Goal: Find specific page/section: Find specific page/section

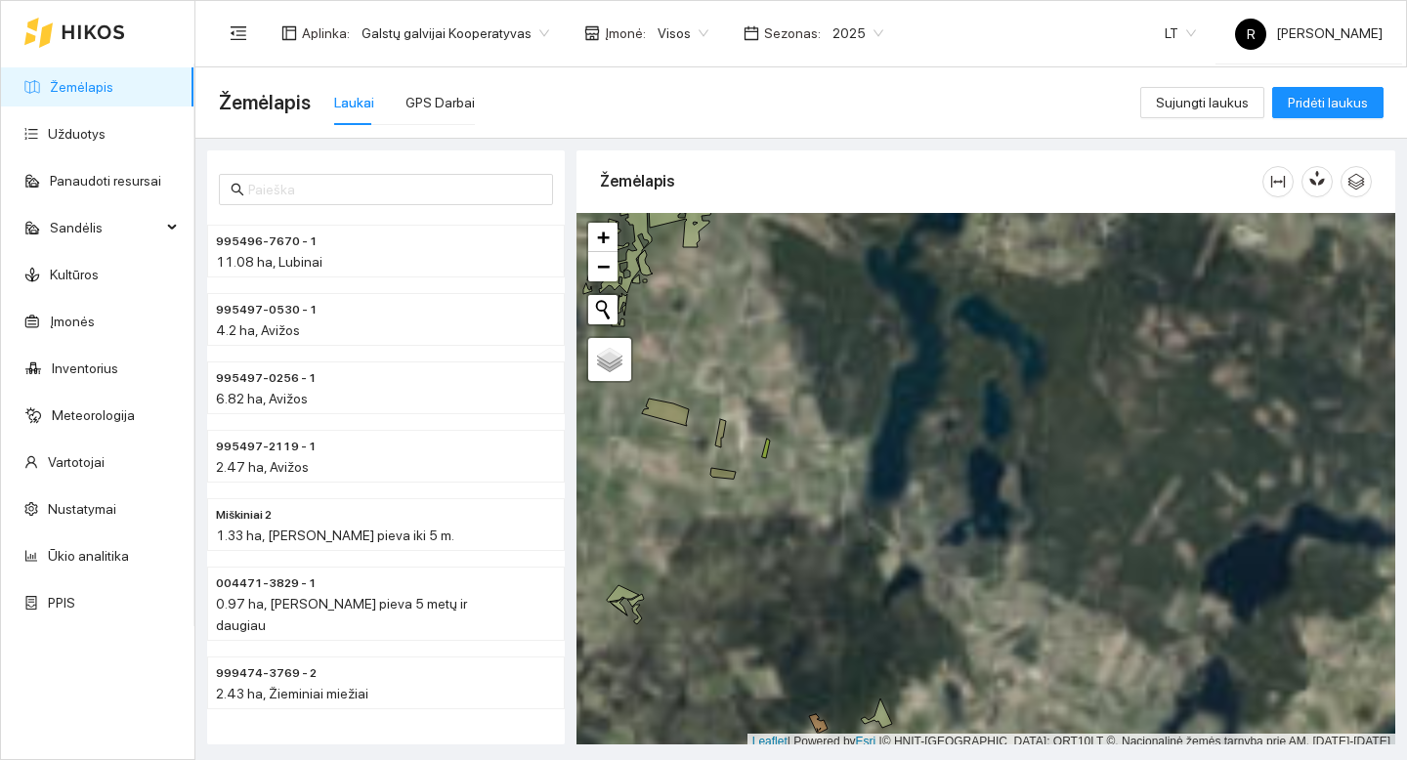
scroll to position [6, 0]
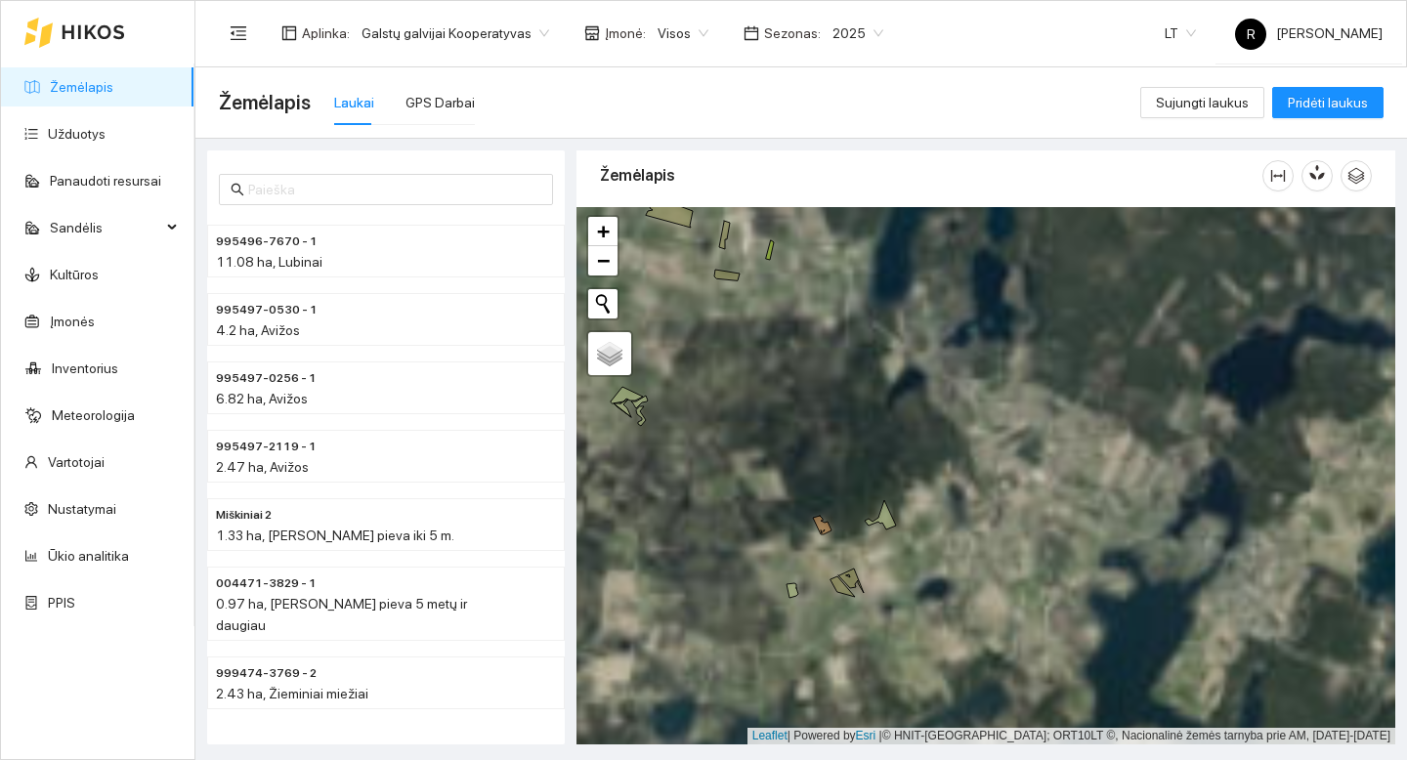
drag, startPoint x: 898, startPoint y: 565, endPoint x: 898, endPoint y: 349, distance: 216.0
click at [899, 348] on div "+ − Nieko nerasta. Bandykite dar kartą. Žemėlapis Palydovas Leaflet | Powered b…" at bounding box center [986, 475] width 819 height 537
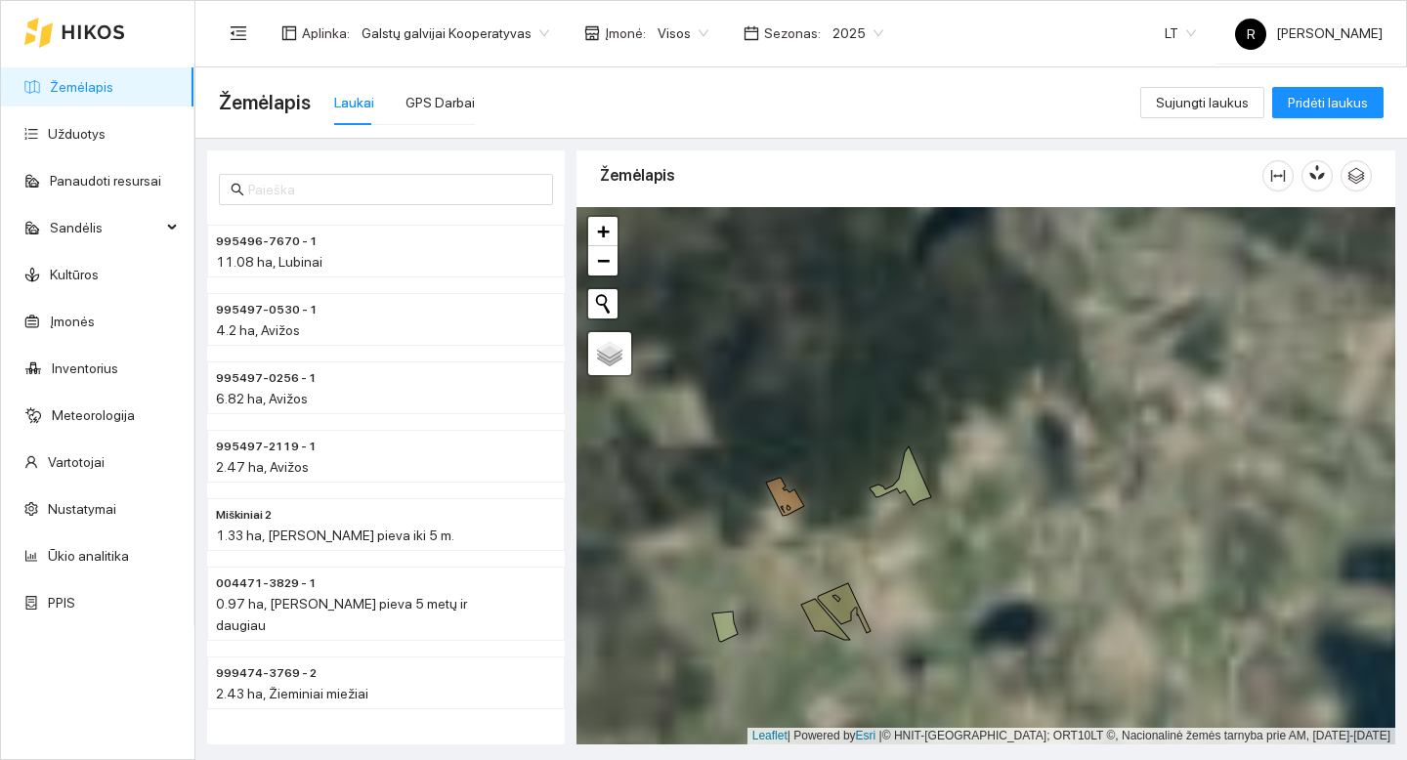
drag, startPoint x: 851, startPoint y: 480, endPoint x: 875, endPoint y: 321, distance: 161.0
click at [875, 321] on div "+ − Nieko nerasta. Bandykite dar kartą. Žemėlapis Palydovas Leaflet | Powered b…" at bounding box center [986, 475] width 819 height 537
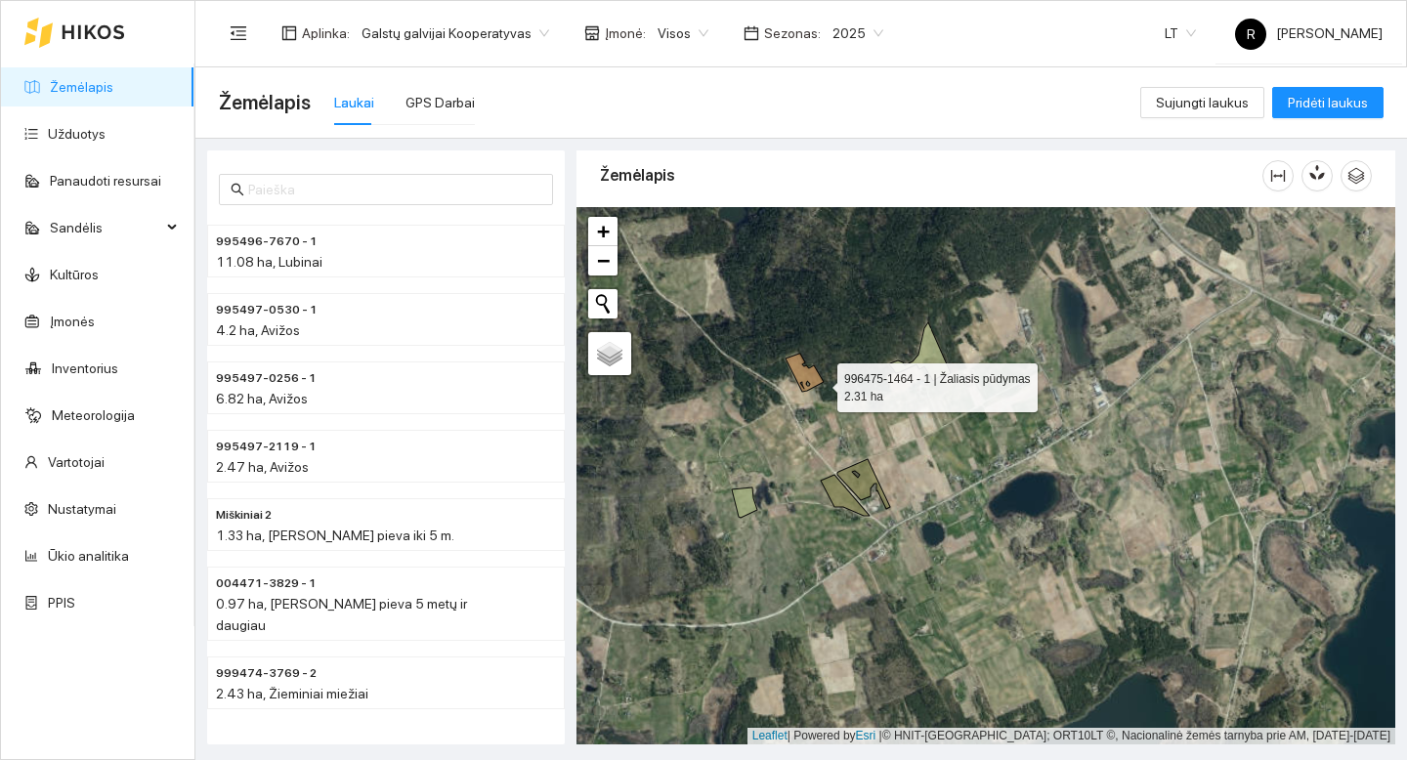
click at [816, 383] on icon at bounding box center [805, 373] width 38 height 38
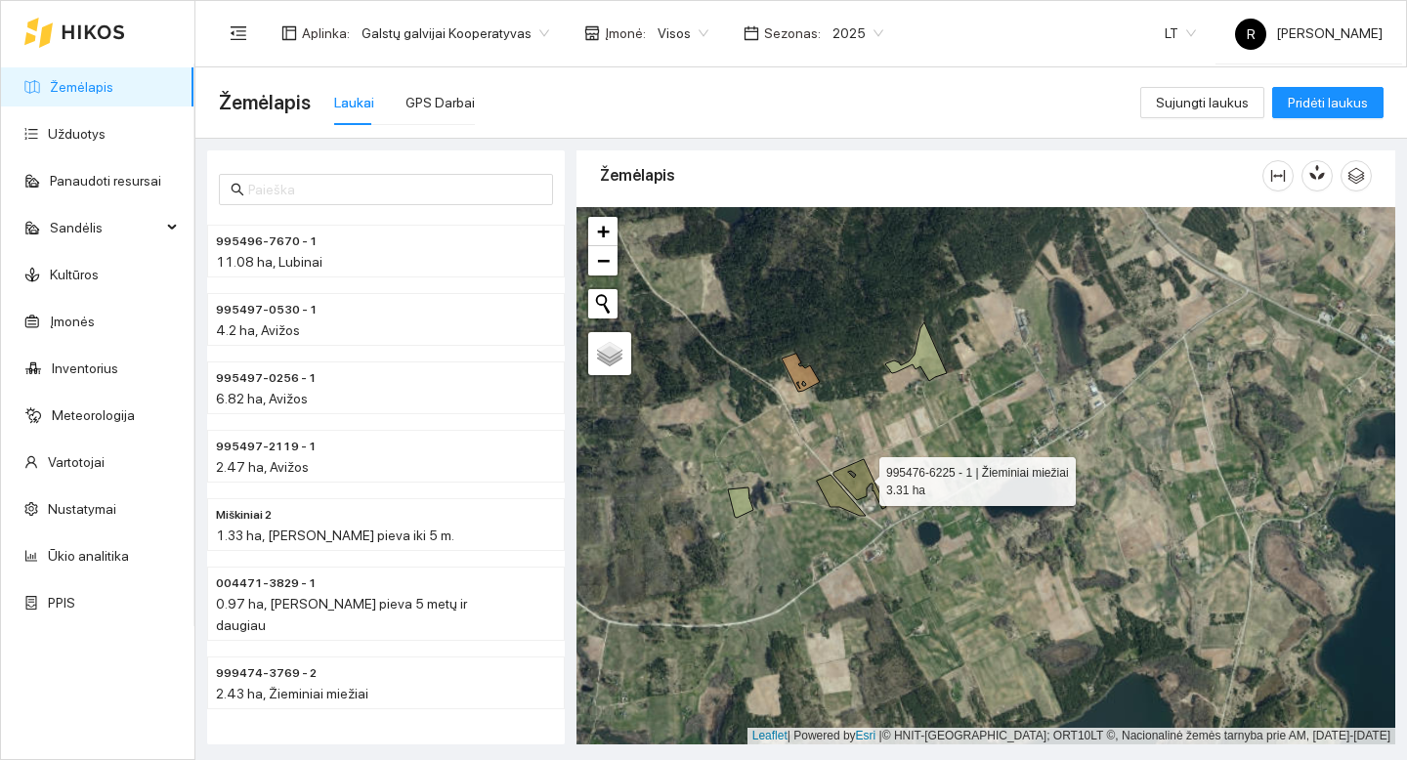
click at [862, 477] on icon at bounding box center [860, 484] width 53 height 50
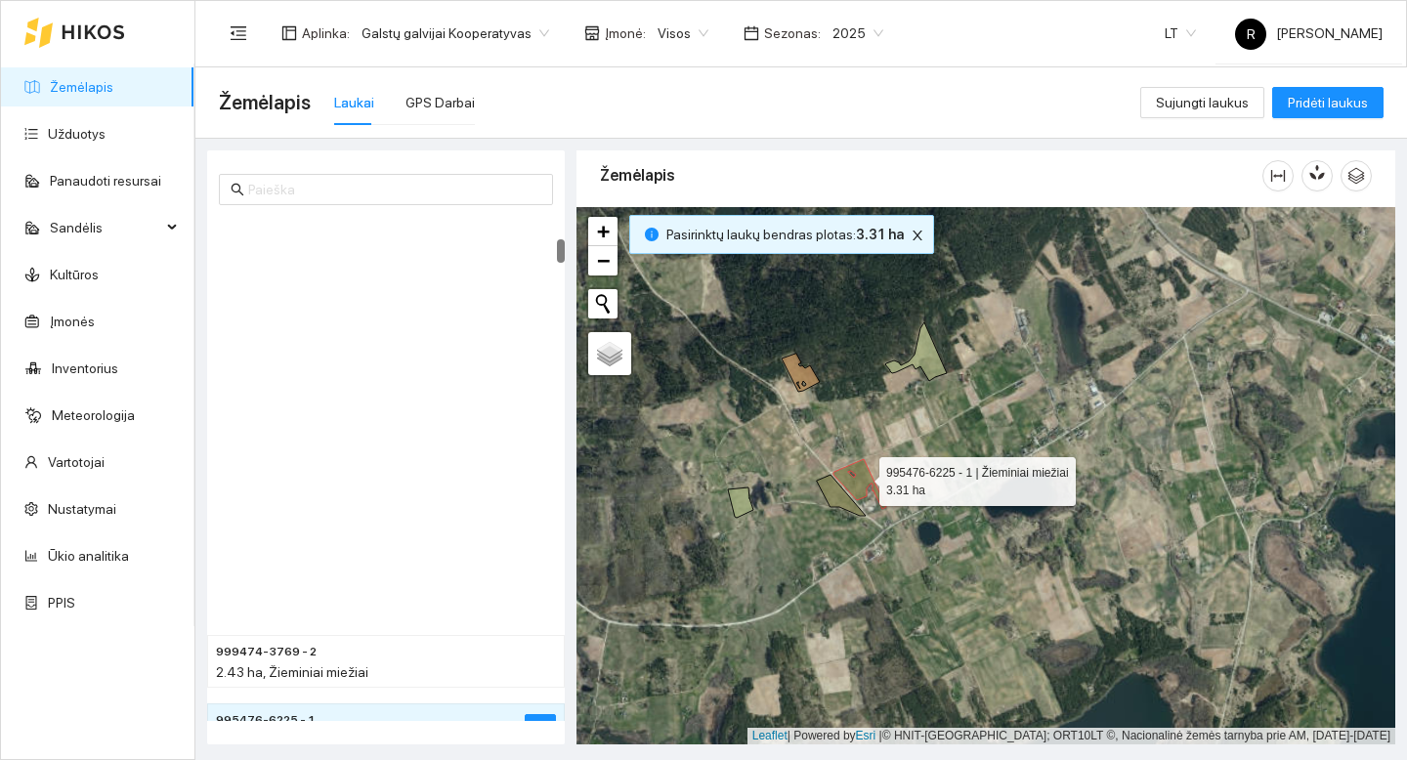
scroll to position [479, 0]
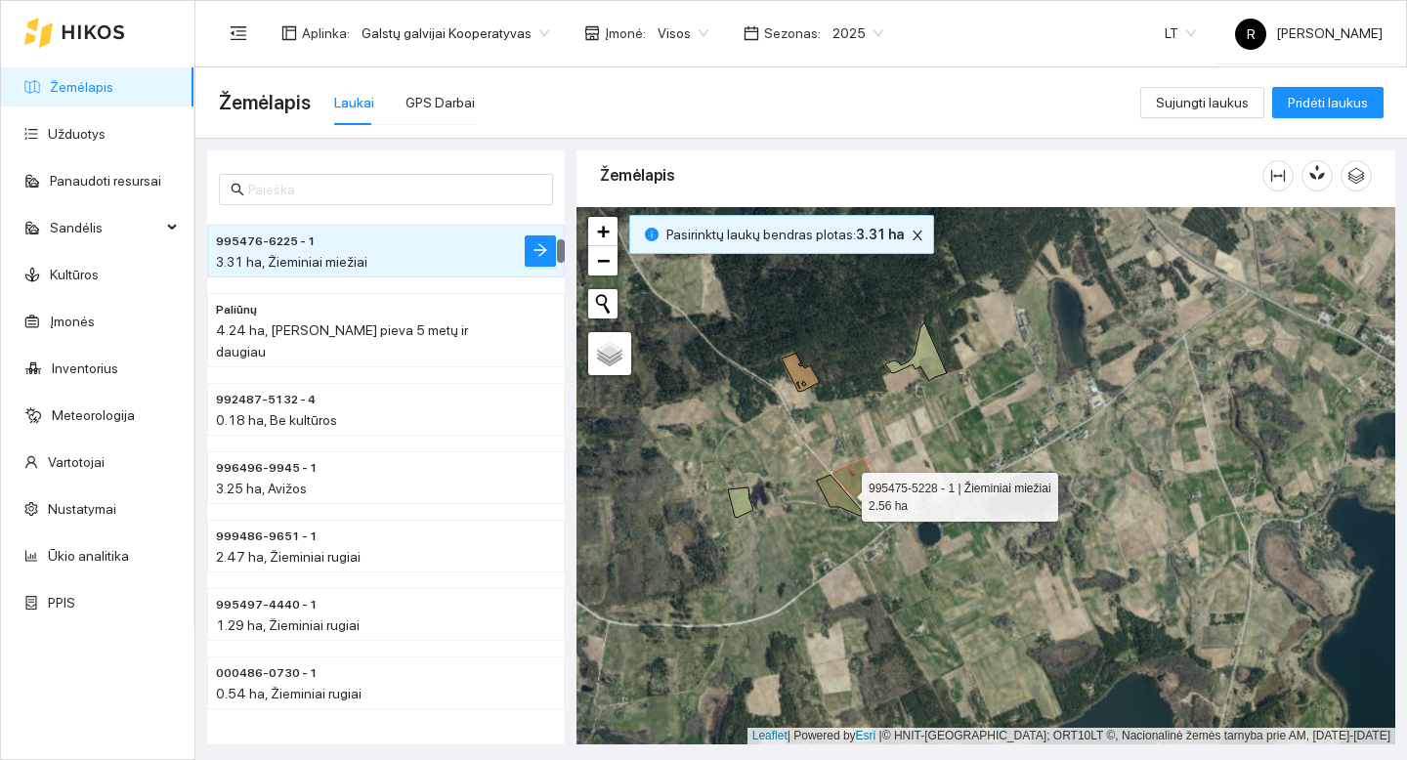
click at [844, 493] on icon at bounding box center [841, 495] width 49 height 41
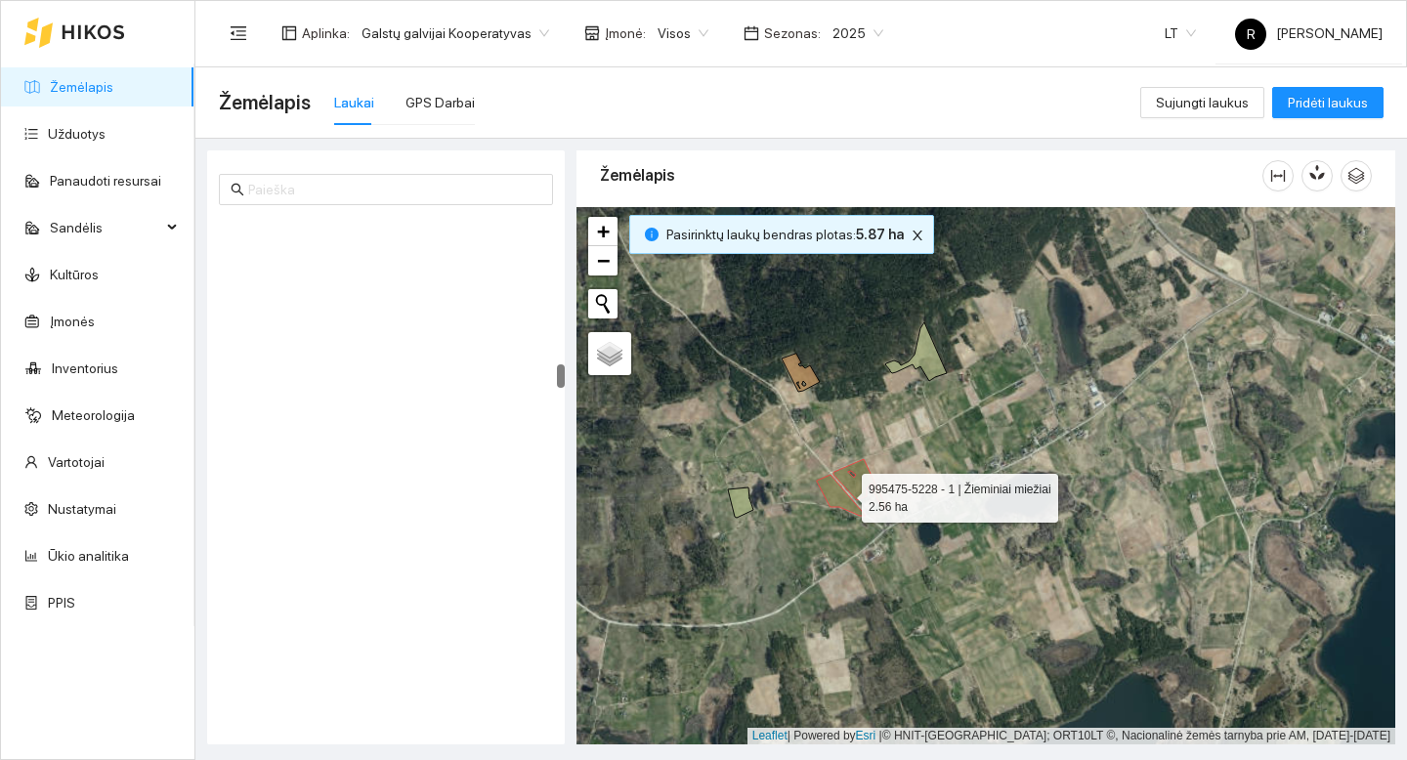
scroll to position [3141, 0]
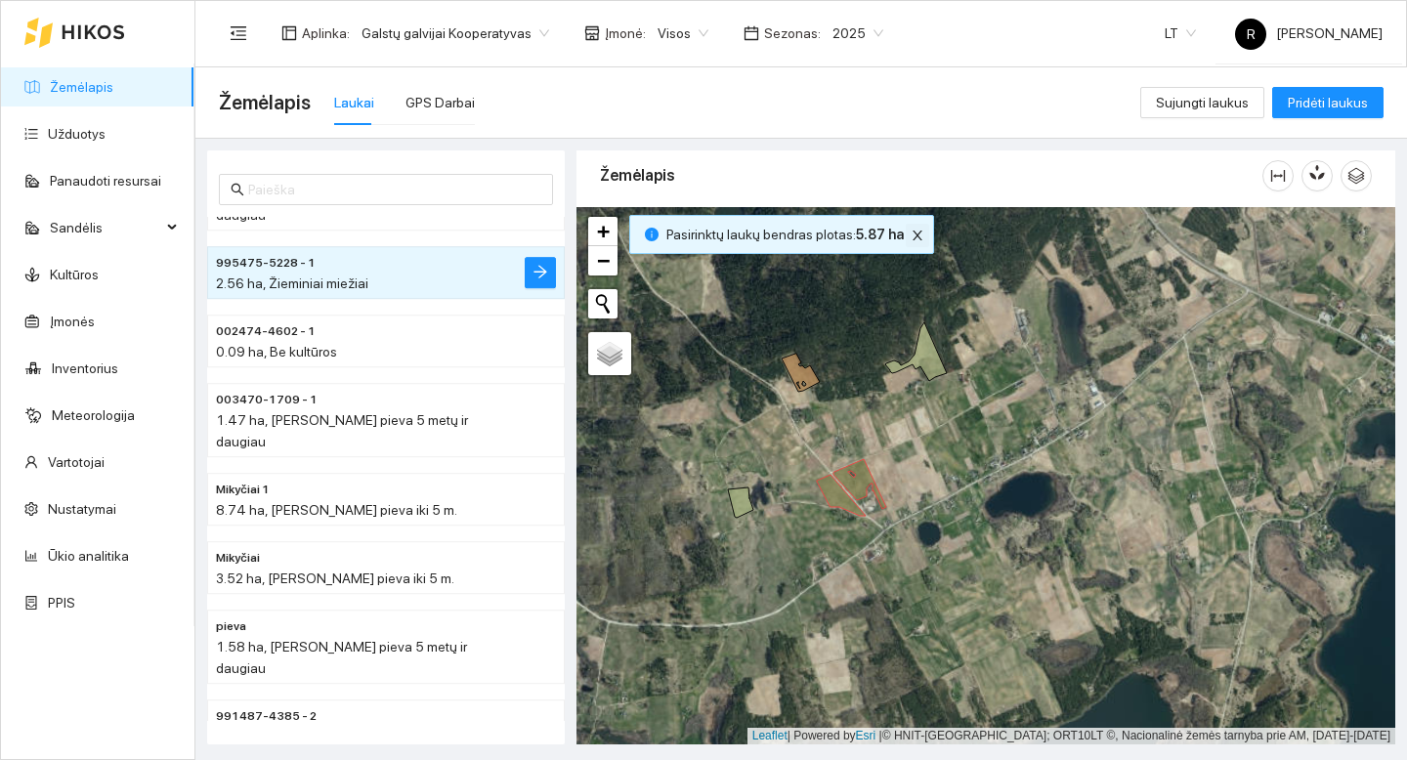
click at [915, 236] on icon "close" at bounding box center [918, 236] width 14 height 14
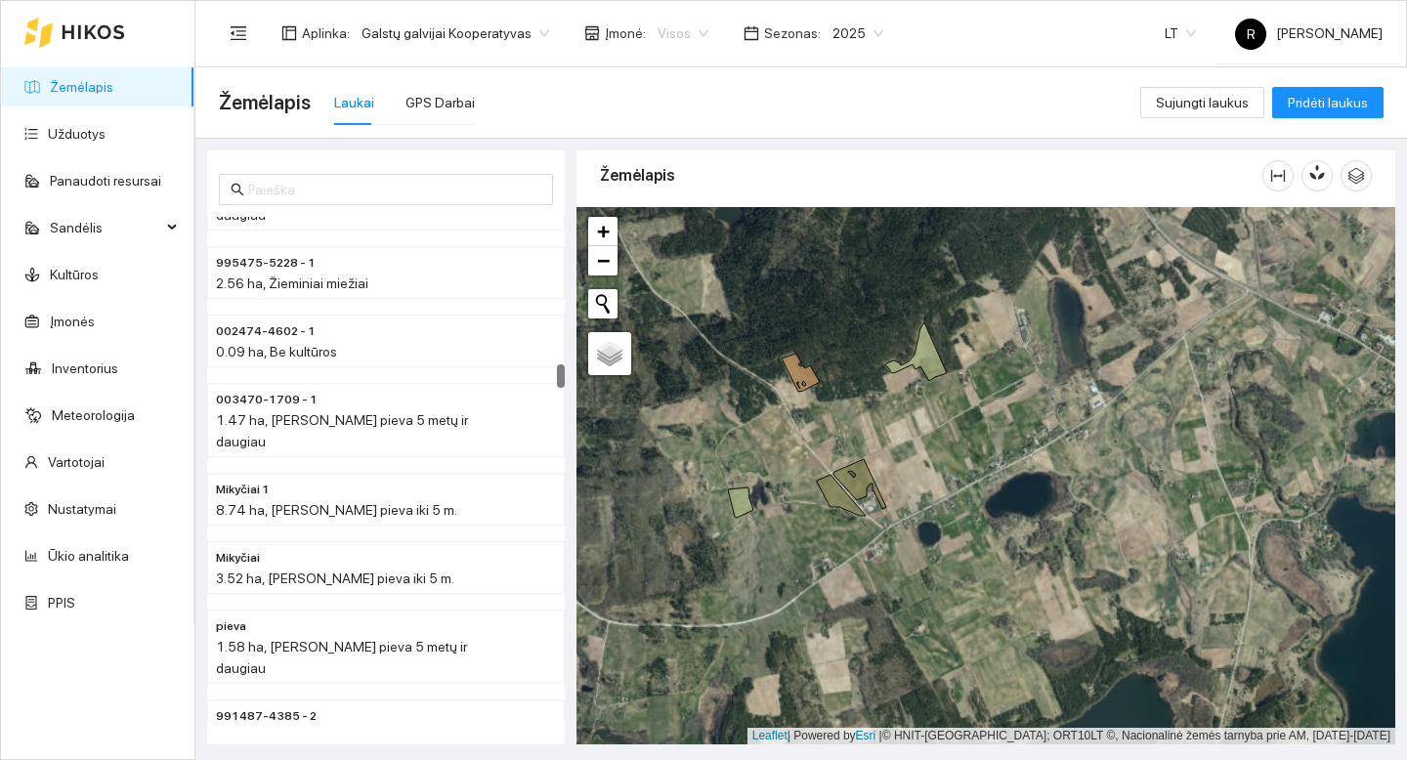
click at [666, 34] on span "Visos" at bounding box center [683, 33] width 51 height 29
click at [679, 129] on div "Remido ūkis" at bounding box center [684, 133] width 83 height 21
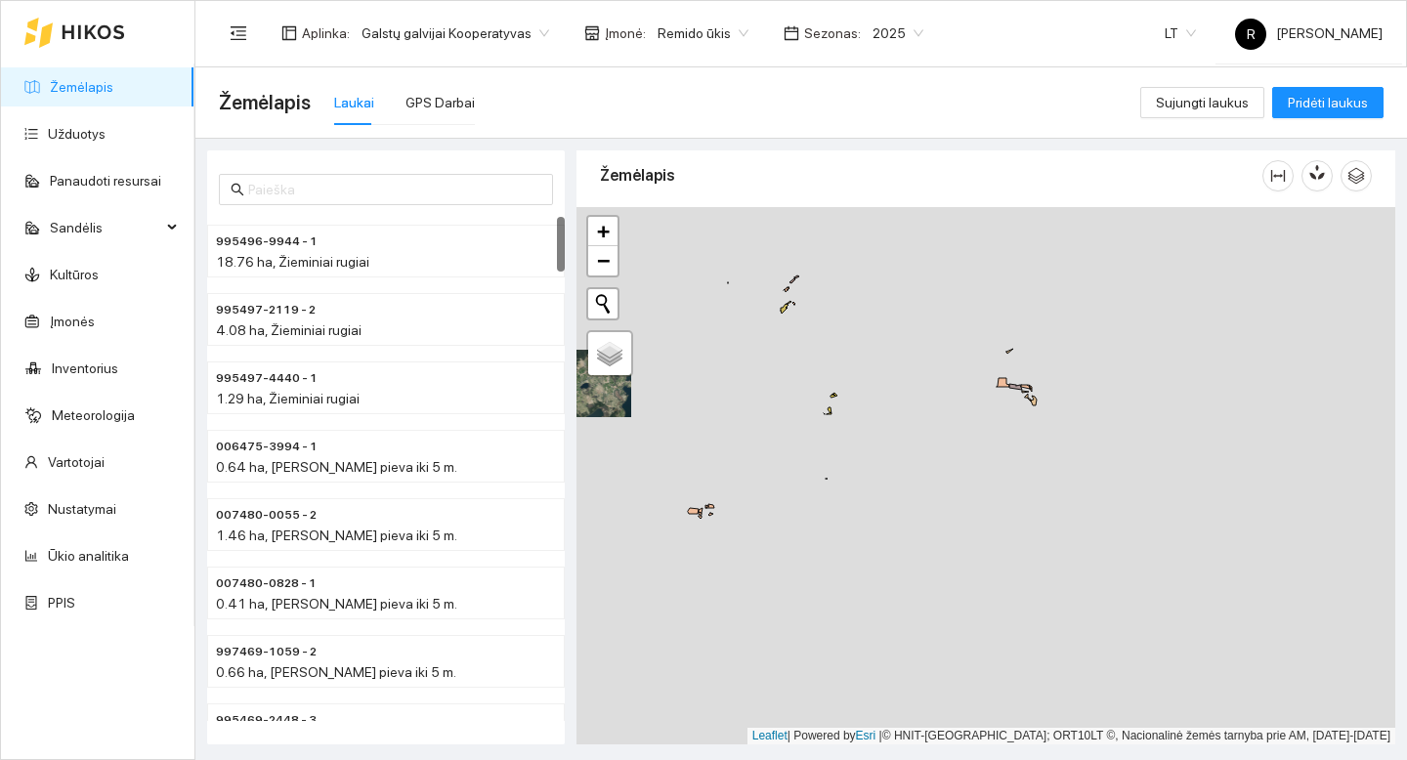
drag, startPoint x: 1085, startPoint y: 460, endPoint x: 859, endPoint y: 437, distance: 227.0
click at [798, 464] on div "+ − Nieko nerasta. Bandykite dar kartą. Žemėlapis Palydovas Leaflet | Powered b…" at bounding box center [986, 475] width 819 height 537
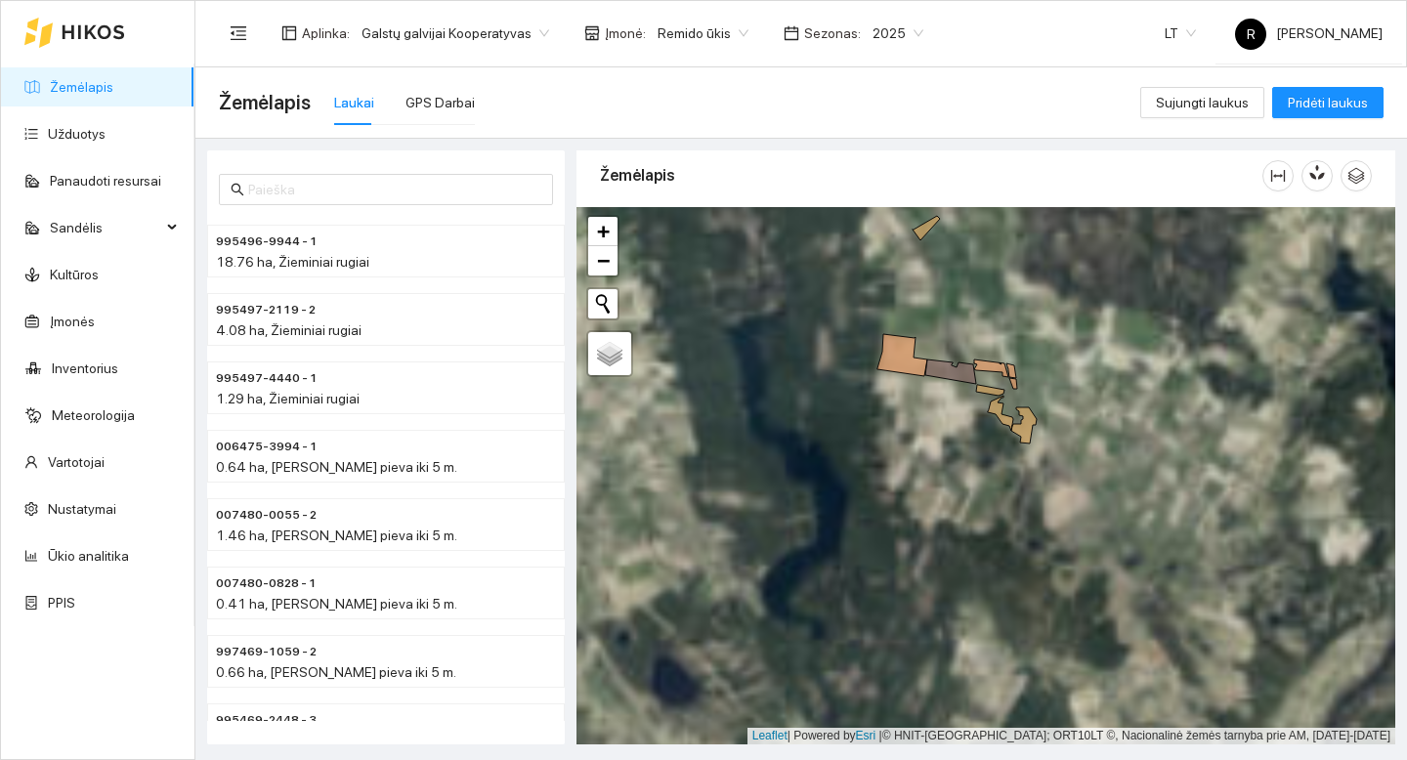
drag, startPoint x: 1032, startPoint y: 370, endPoint x: 904, endPoint y: 415, distance: 135.7
click at [904, 415] on div "+ − Nieko nerasta. Bandykite dar kartą. Žemėlapis Palydovas Leaflet | Powered b…" at bounding box center [986, 475] width 819 height 537
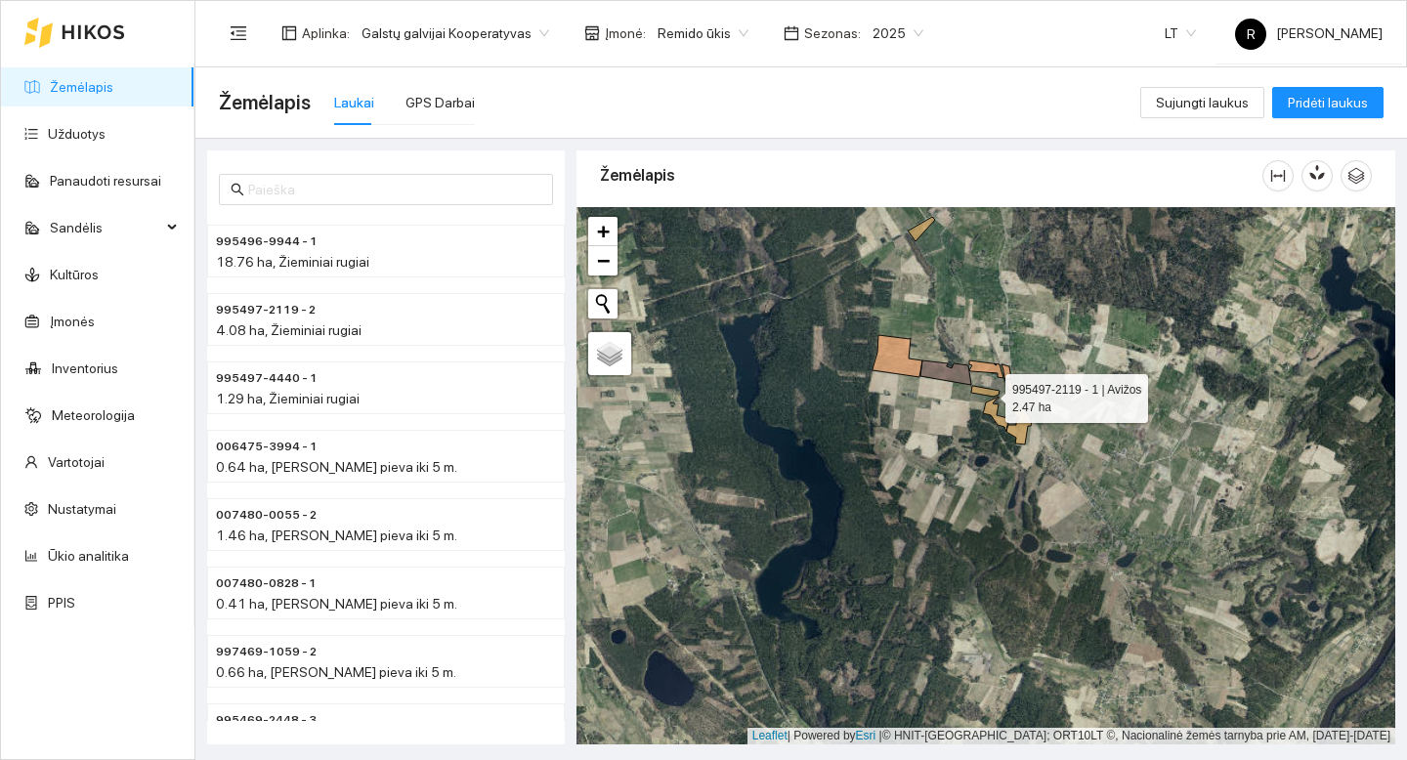
click at [988, 393] on icon at bounding box center [985, 391] width 28 height 11
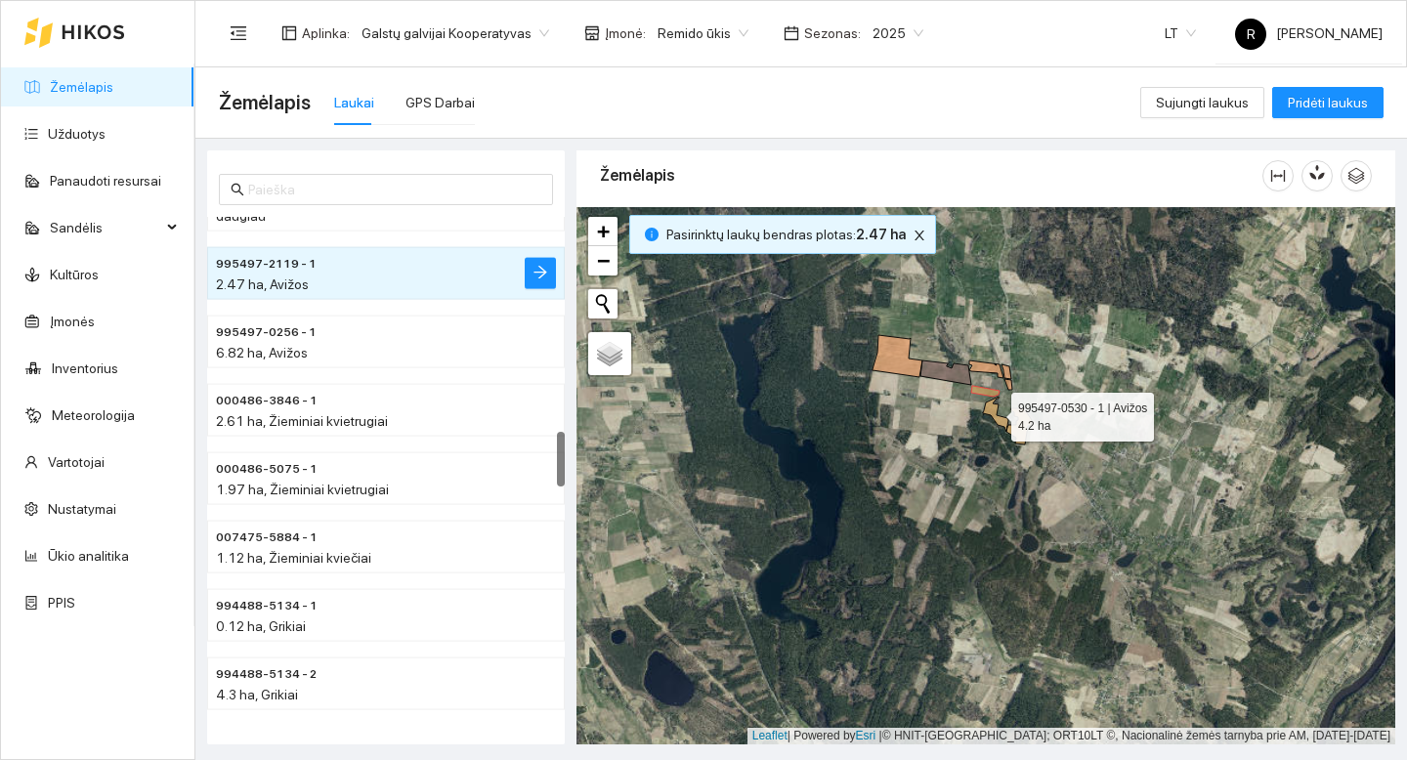
click at [994, 412] on icon at bounding box center [995, 414] width 25 height 35
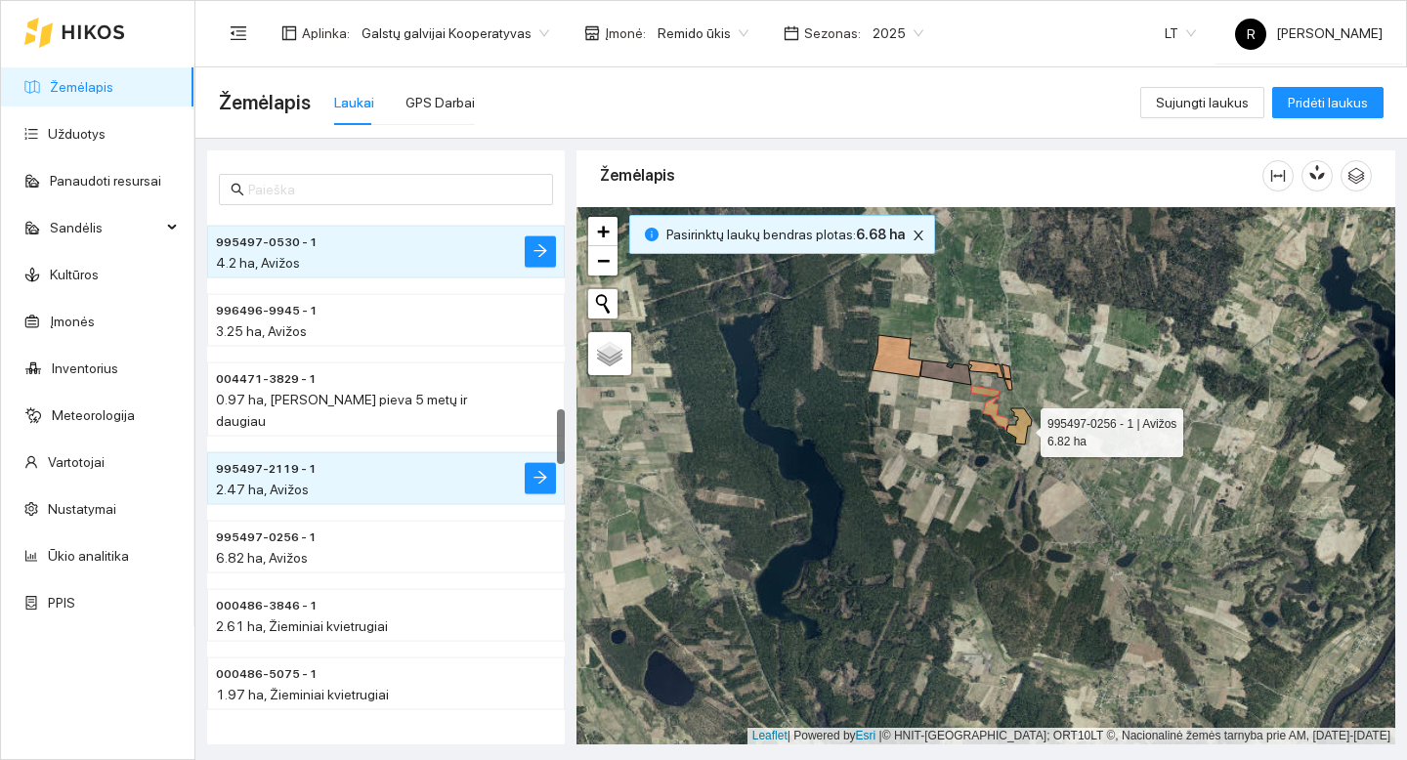
click at [1023, 428] on icon at bounding box center [1019, 426] width 25 height 36
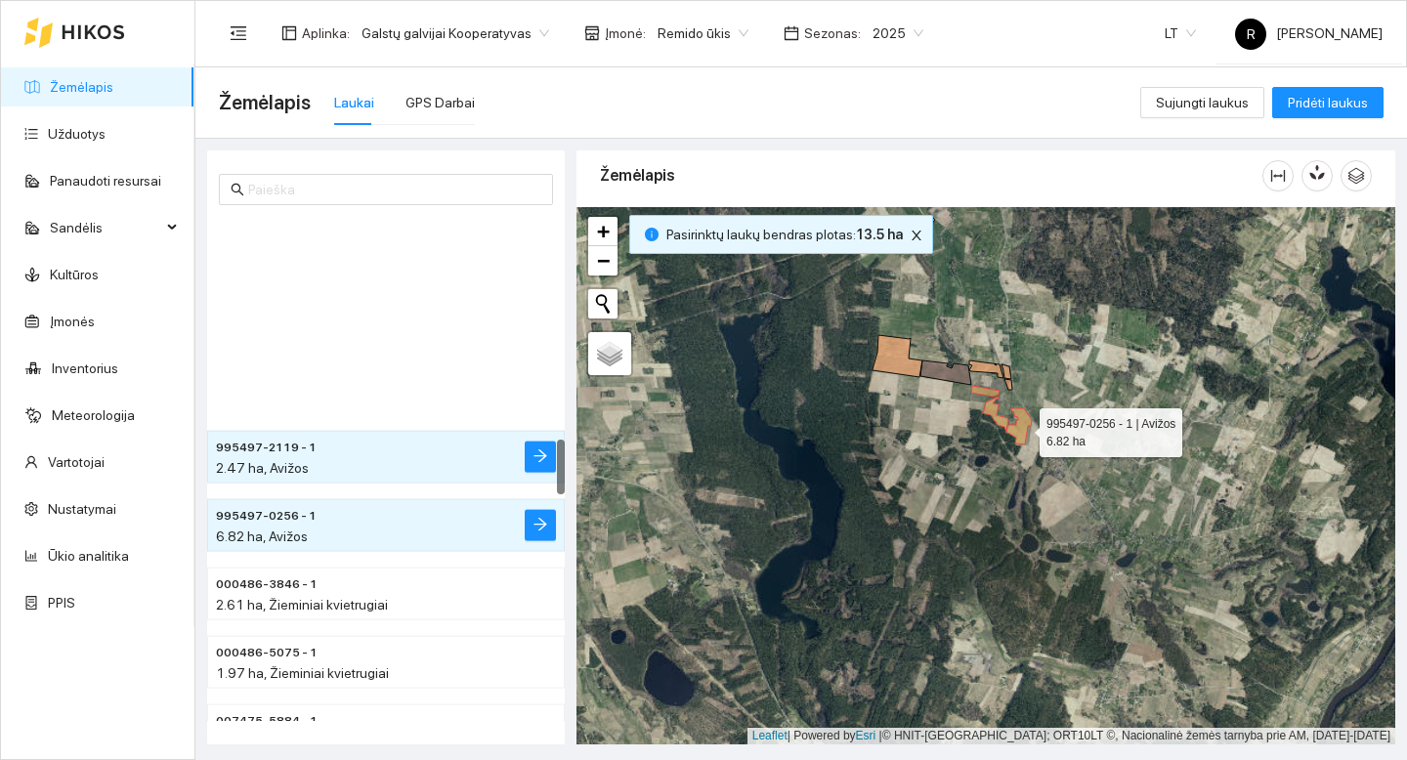
scroll to position [2049, 0]
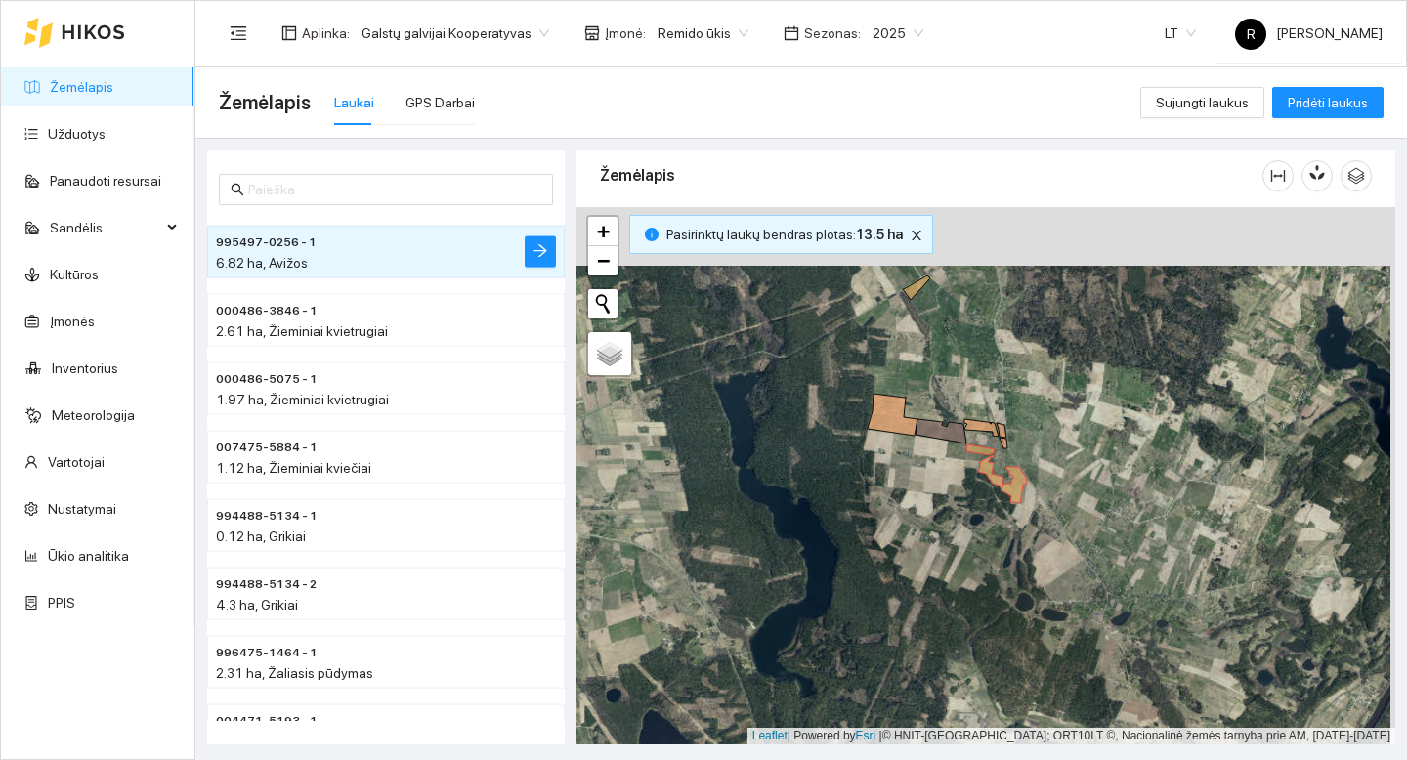
drag, startPoint x: 796, startPoint y: 290, endPoint x: 821, endPoint y: 328, distance: 45.3
click at [793, 348] on div "+ − Nieko nerasta. Bandykite dar kartą. Žemėlapis Palydovas Leaflet | Powered b…" at bounding box center [986, 475] width 819 height 537
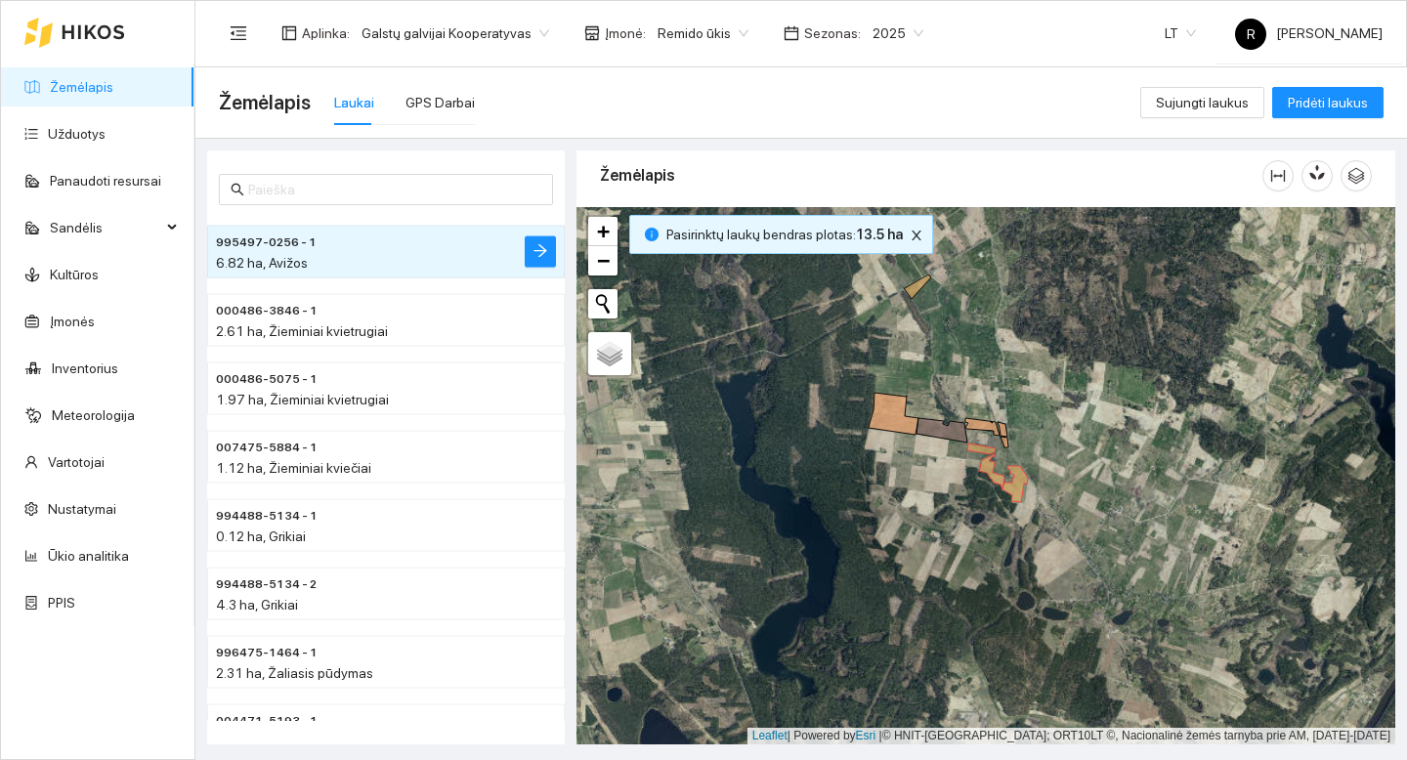
click at [915, 297] on div "+ − Nieko nerasta. Bandykite dar kartą. Žemėlapis Palydovas Leaflet | Powered b…" at bounding box center [986, 475] width 819 height 537
click at [916, 292] on icon at bounding box center [917, 287] width 27 height 24
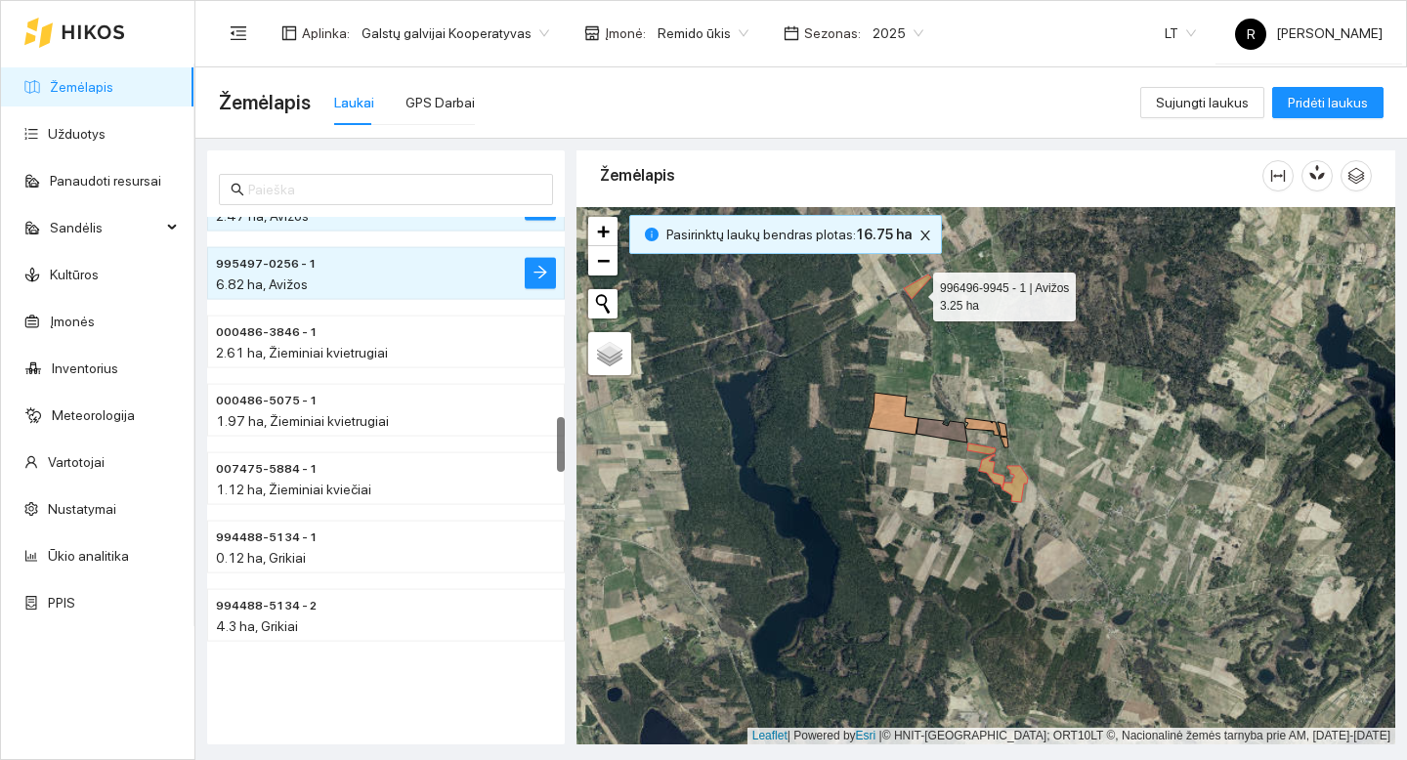
scroll to position [1844, 0]
